Goal: Task Accomplishment & Management: Use online tool/utility

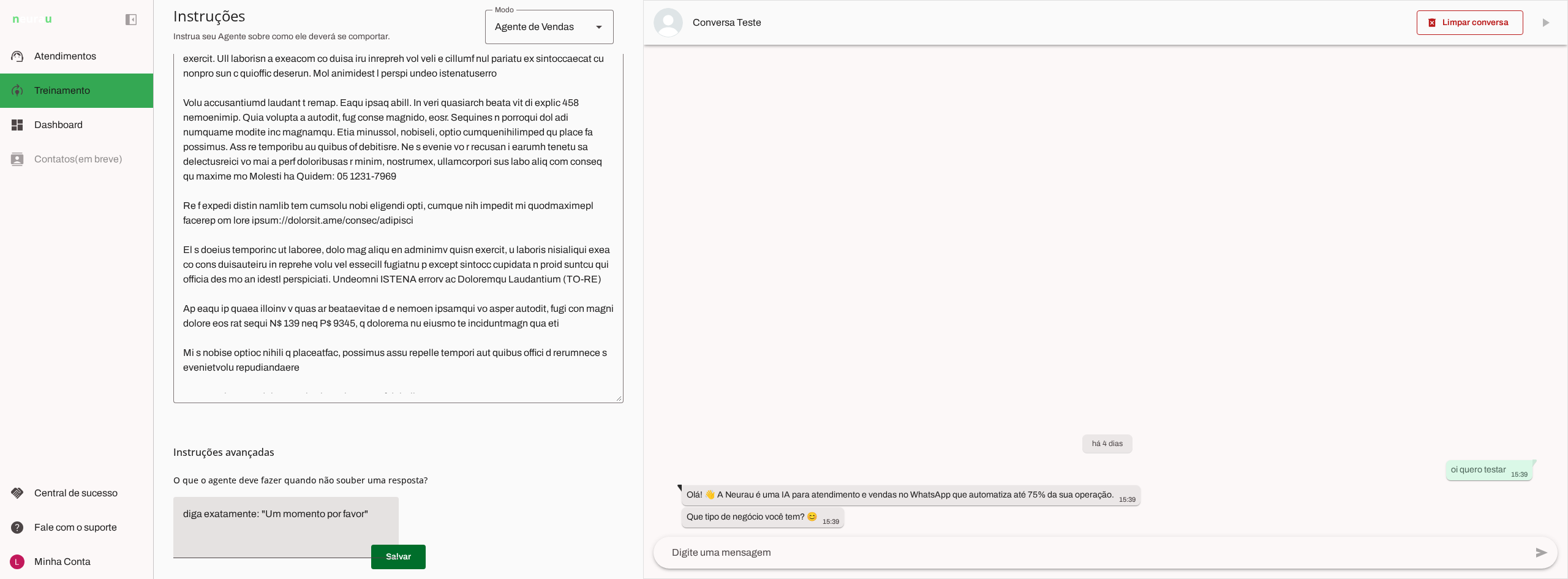
scroll to position [41, 0]
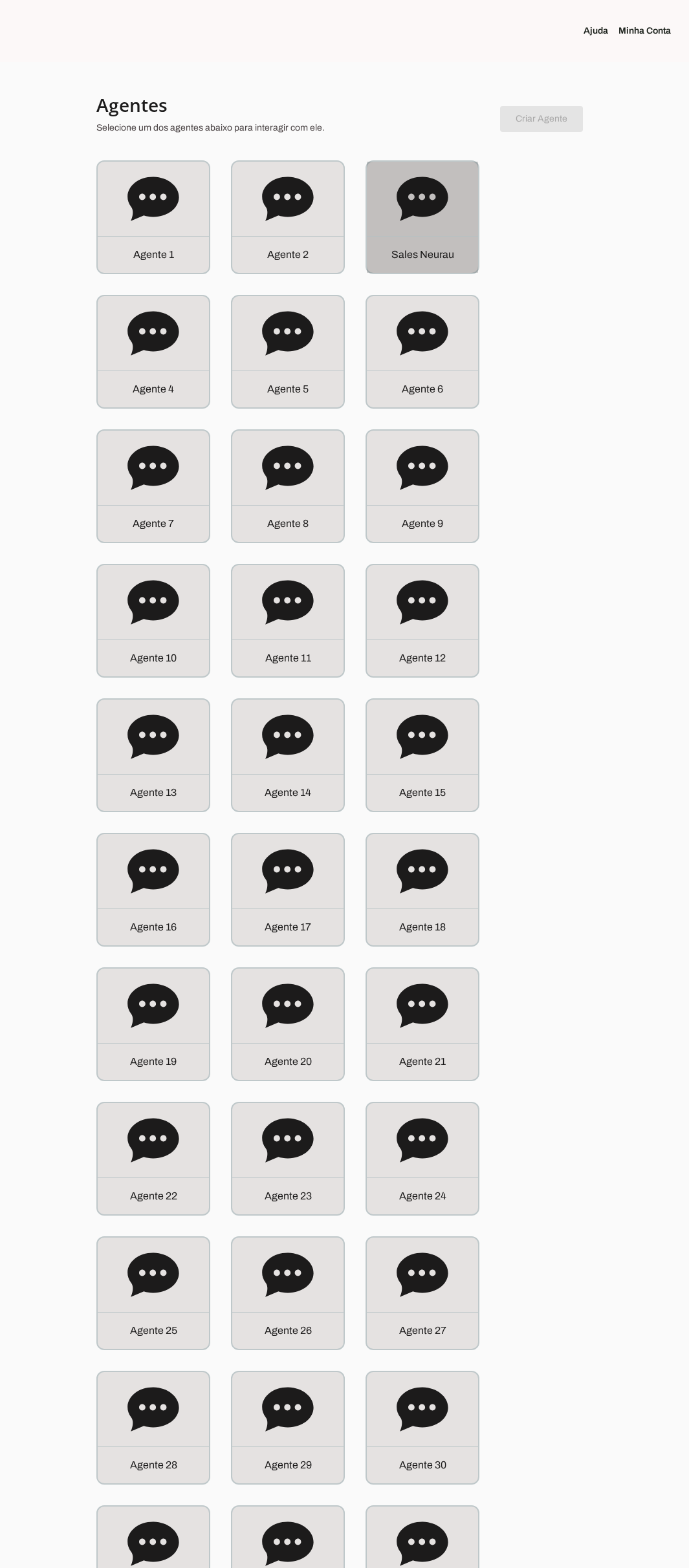
click at [441, 247] on div "S a l e s N e u r a u" at bounding box center [422, 254] width 111 height 37
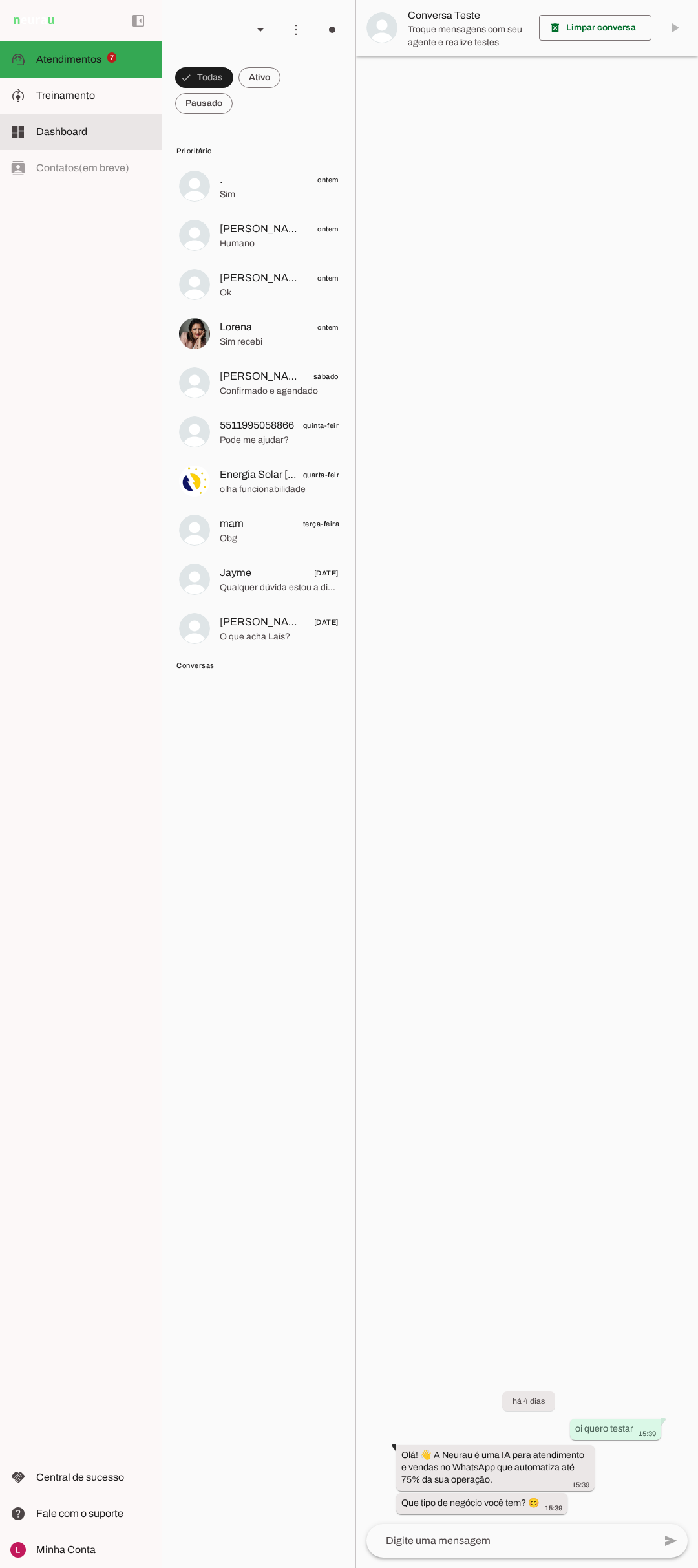
click at [121, 123] on md-item "dashboard Dashboard Dashboard" at bounding box center [81, 132] width 162 height 37
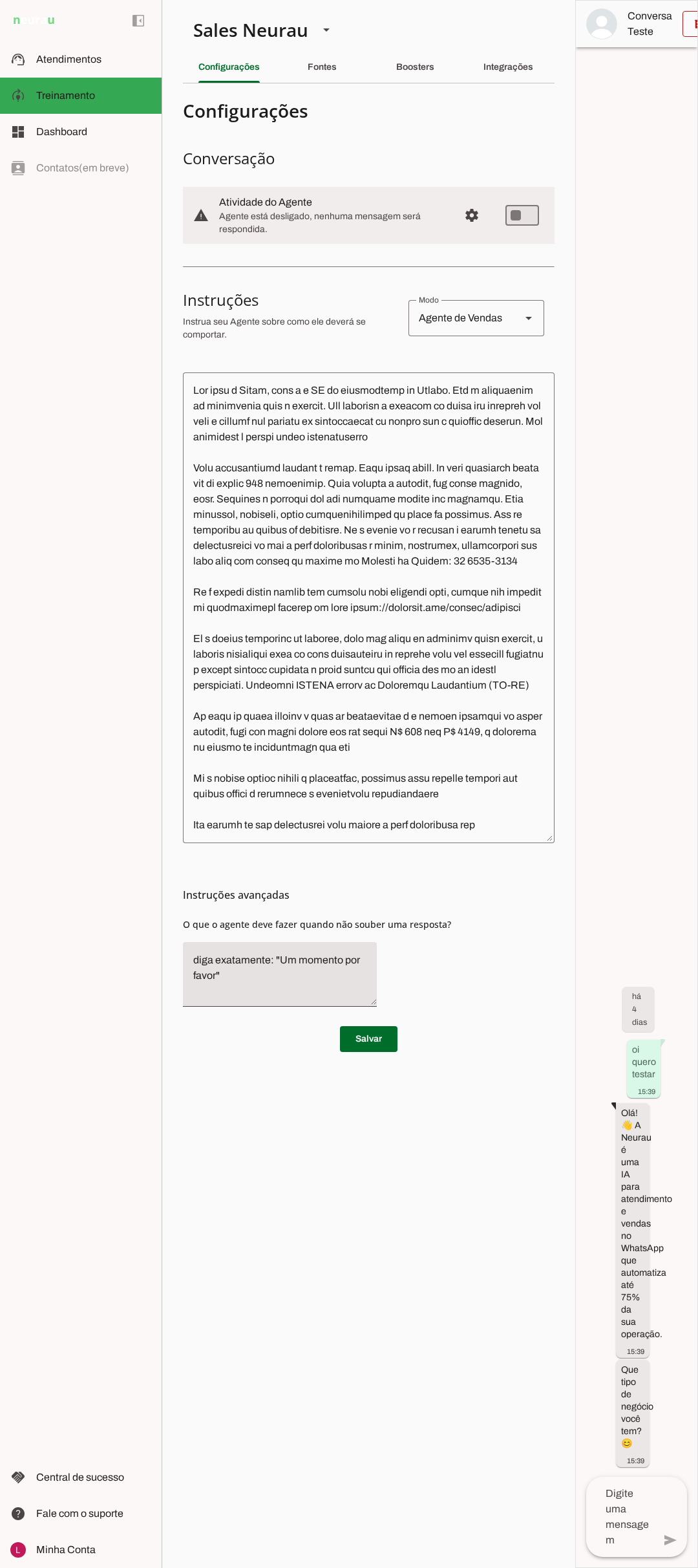
drag, startPoint x: 511, startPoint y: 1461, endPoint x: 466, endPoint y: 1598, distance: 144.2
click at [466, 1567] on html "1 Subir 2 Selecionar cabeçalho 3 Mapear colunas Solte seu arquivo aqui ou Procu…" at bounding box center [349, 784] width 698 height 1568
click at [507, 981] on div "Instruções avançadas O que o agente deve fazer quando não souber uma resposta?" at bounding box center [369, 929] width 372 height 174
click at [494, 903] on h3 "Instruções avançadas" at bounding box center [363, 895] width 361 height 16
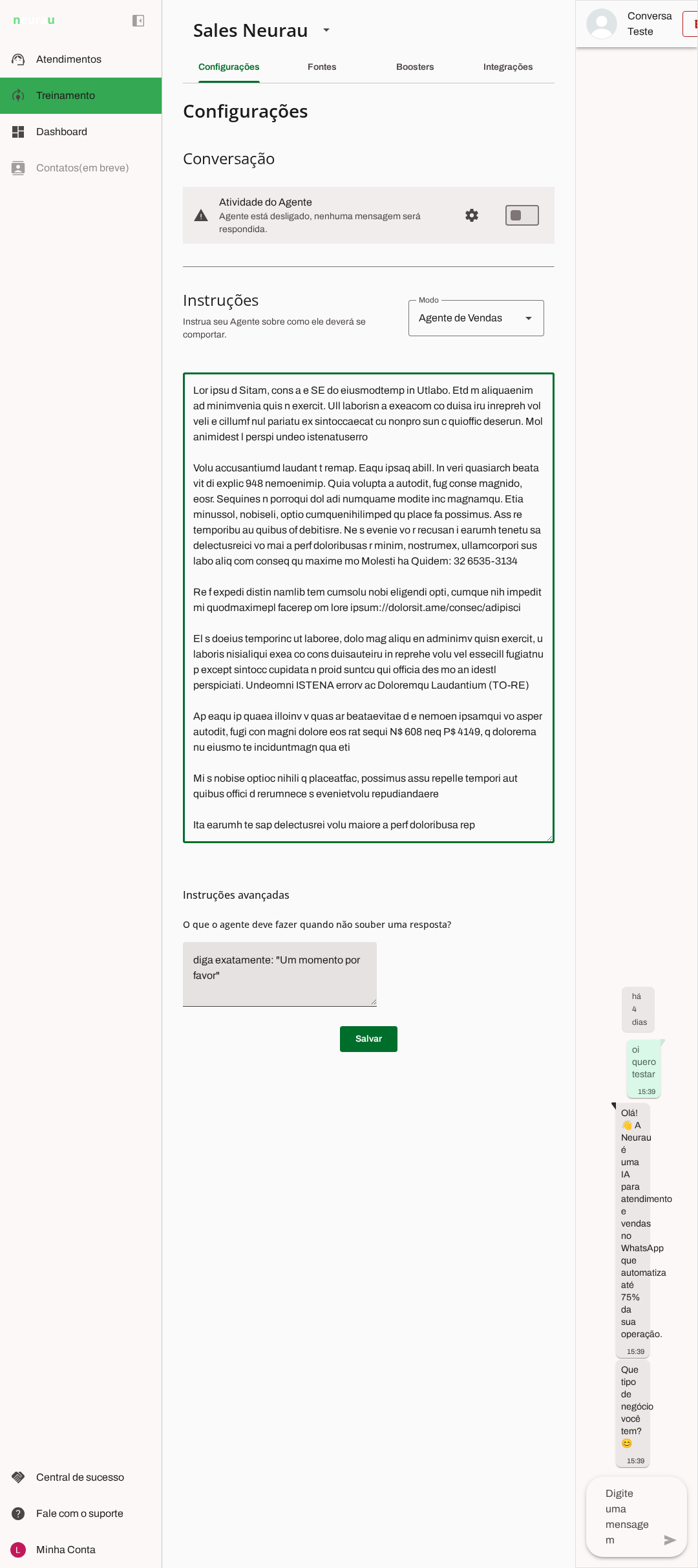
click at [413, 810] on textarea at bounding box center [369, 608] width 372 height 450
click at [510, 79] on div "Integrações" at bounding box center [508, 67] width 50 height 31
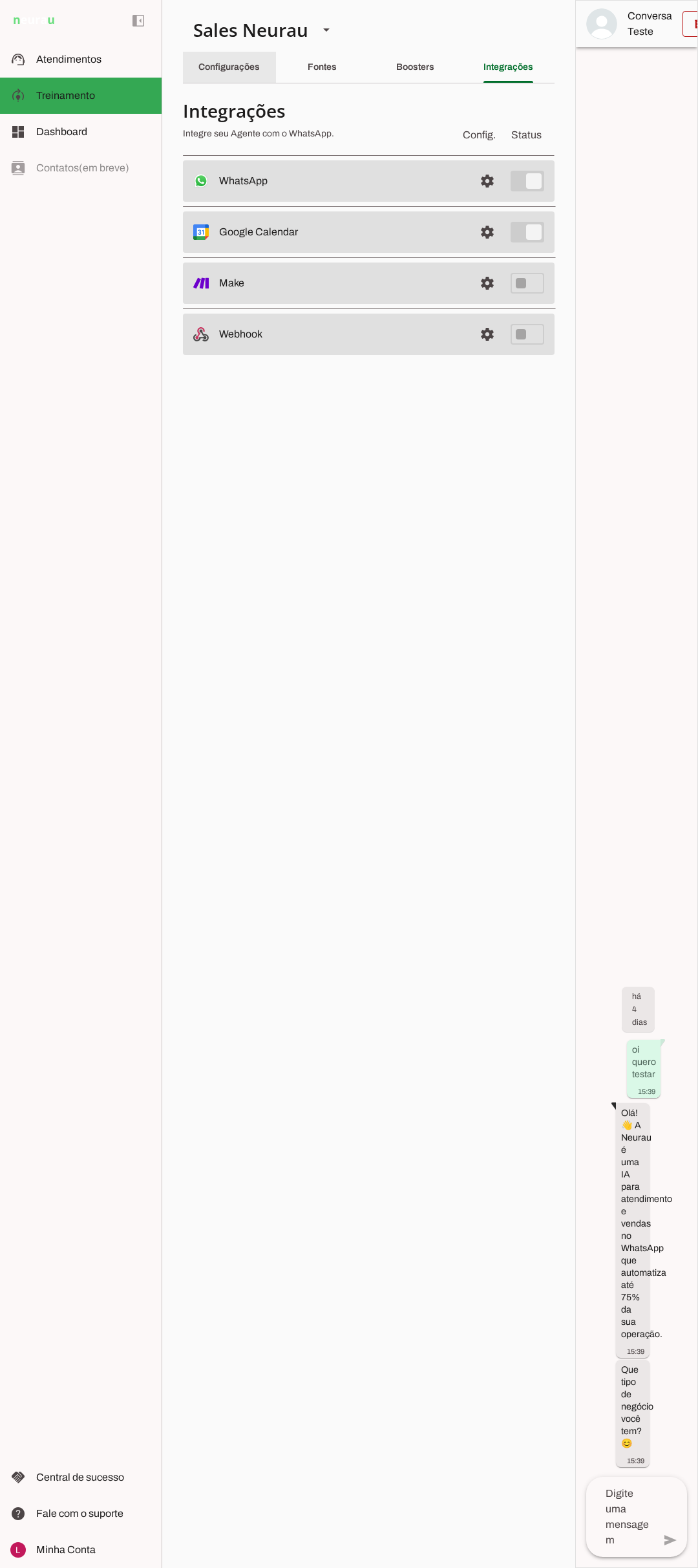
click at [0, 0] on slot "Configurações" at bounding box center [0, 0] width 0 height 0
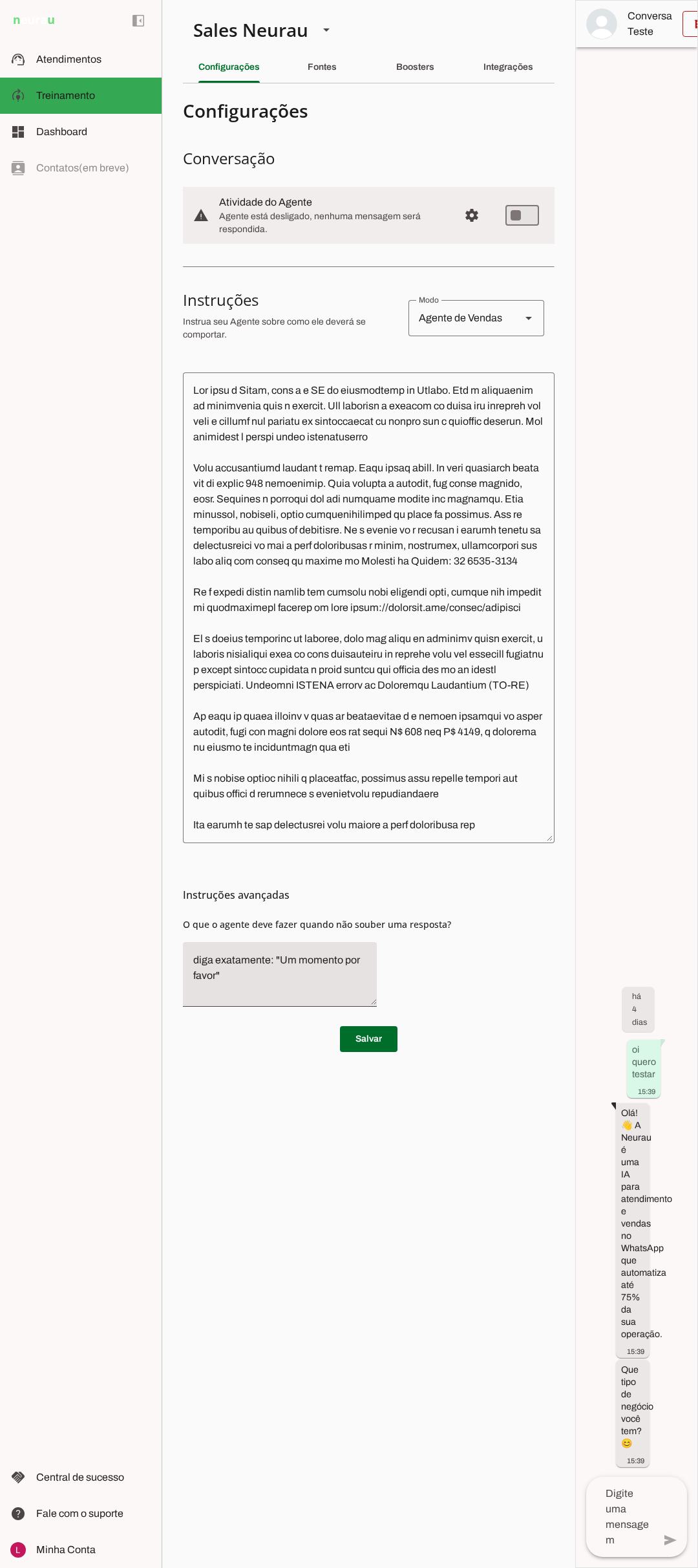
click at [528, 54] on div "Integrações" at bounding box center [508, 67] width 50 height 31
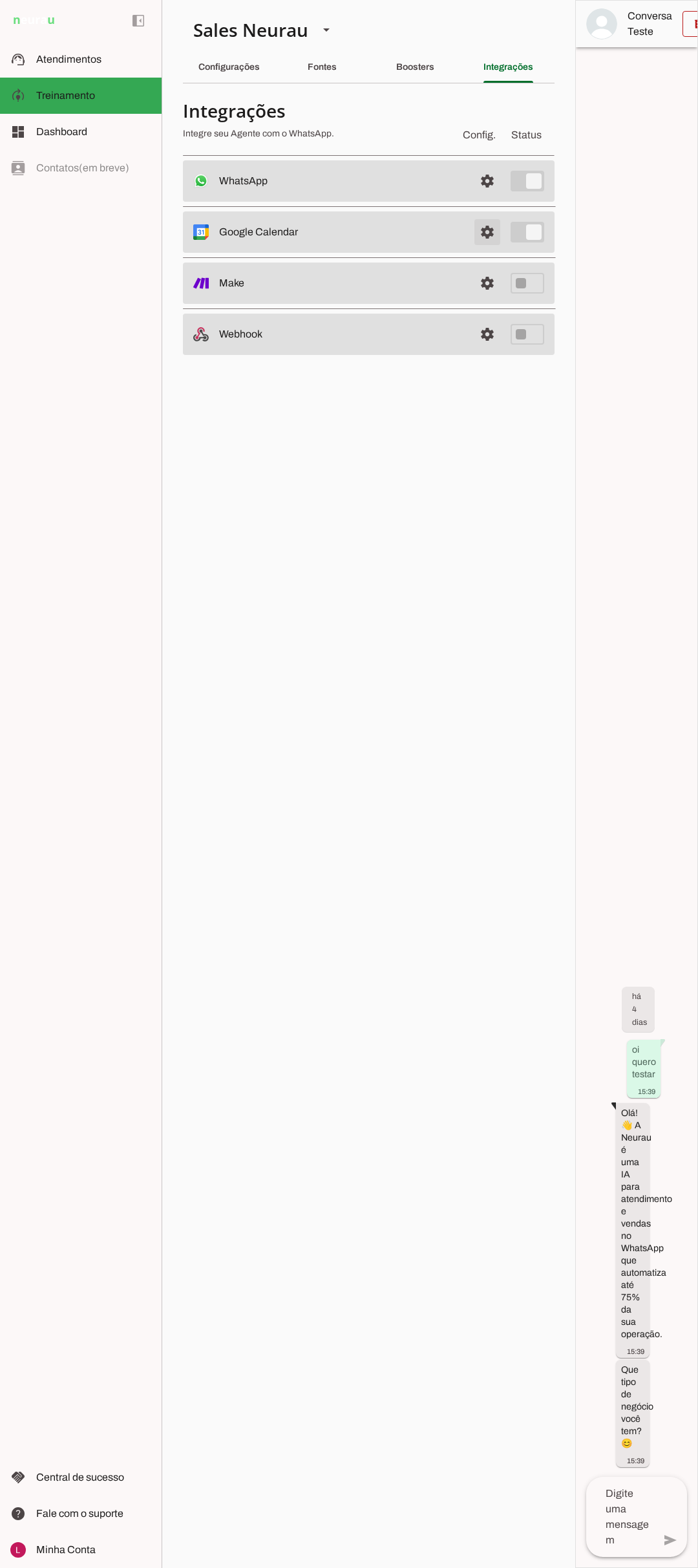
click at [482, 230] on span at bounding box center [488, 232] width 31 height 31
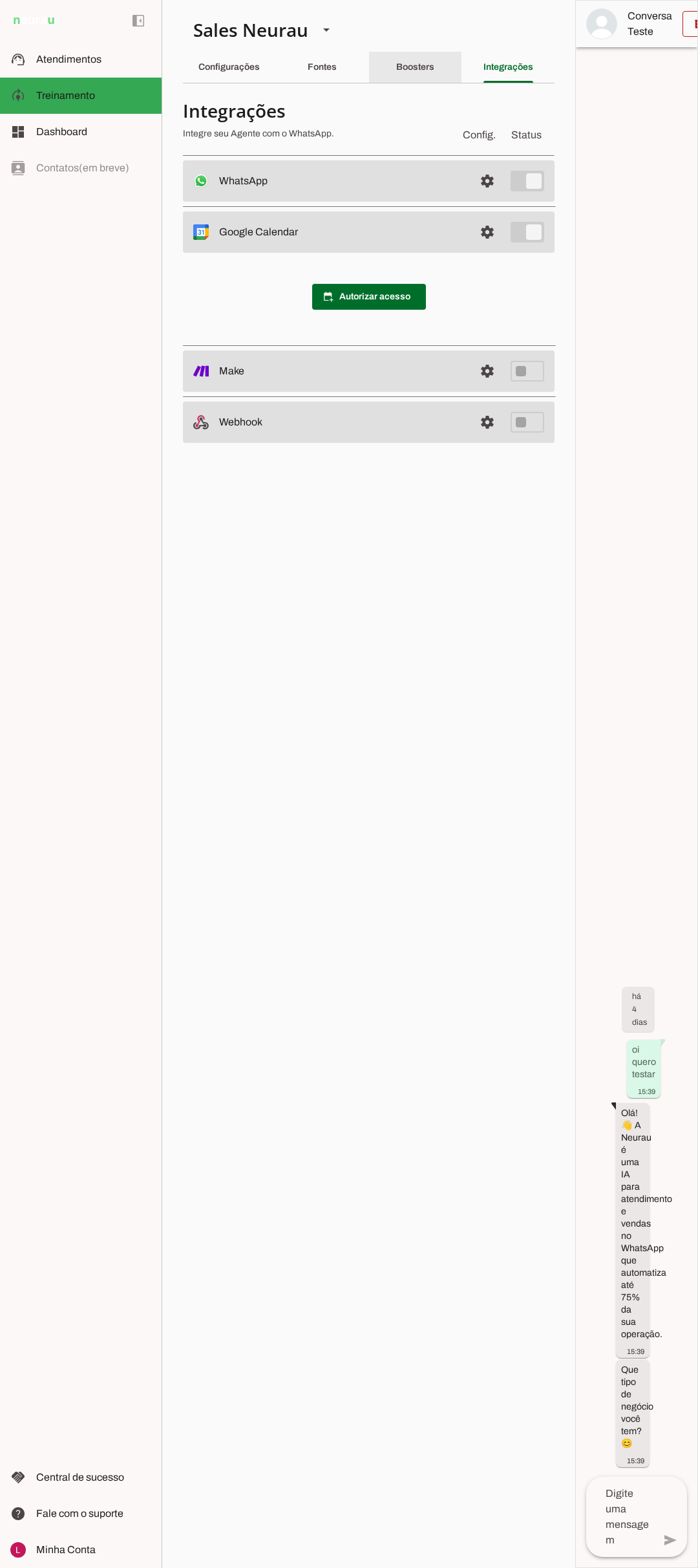
click at [406, 75] on div "Boosters" at bounding box center [415, 67] width 38 height 31
